Goal: Task Accomplishment & Management: Manage account settings

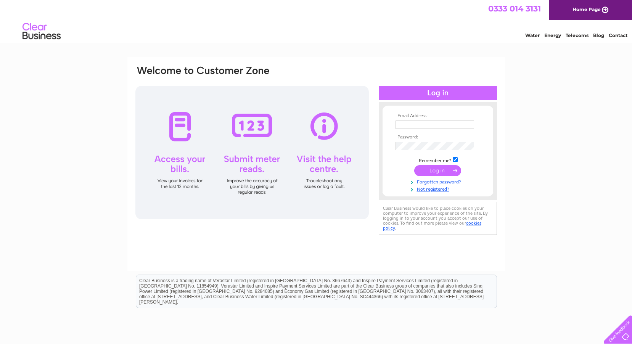
type input "info@burntashceilings.co.uk"
click at [438, 171] on input "submit" at bounding box center [437, 170] width 47 height 11
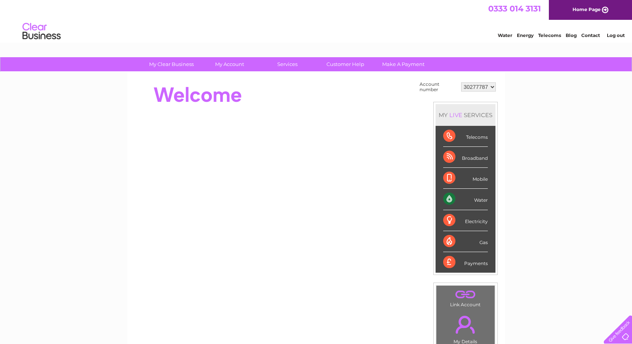
click at [450, 200] on div "Water" at bounding box center [466, 199] width 45 height 21
click at [485, 200] on div "Water" at bounding box center [466, 199] width 45 height 21
click at [476, 201] on div "Water" at bounding box center [466, 199] width 45 height 21
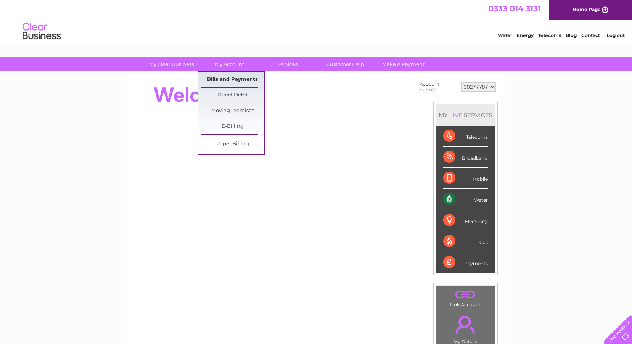
click at [232, 81] on link "Bills and Payments" at bounding box center [232, 79] width 63 height 15
click at [233, 79] on link "Bills and Payments" at bounding box center [232, 79] width 63 height 15
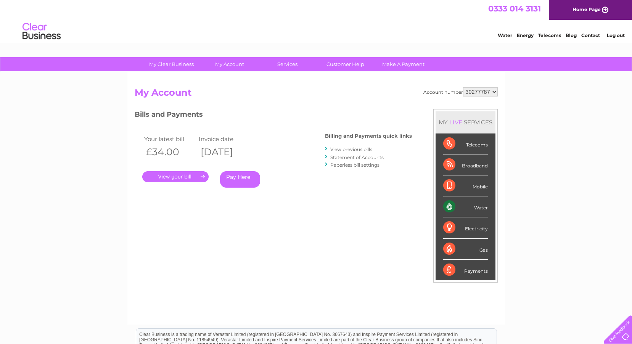
click at [179, 178] on link "." at bounding box center [175, 176] width 66 height 11
